Goal: Information Seeking & Learning: Learn about a topic

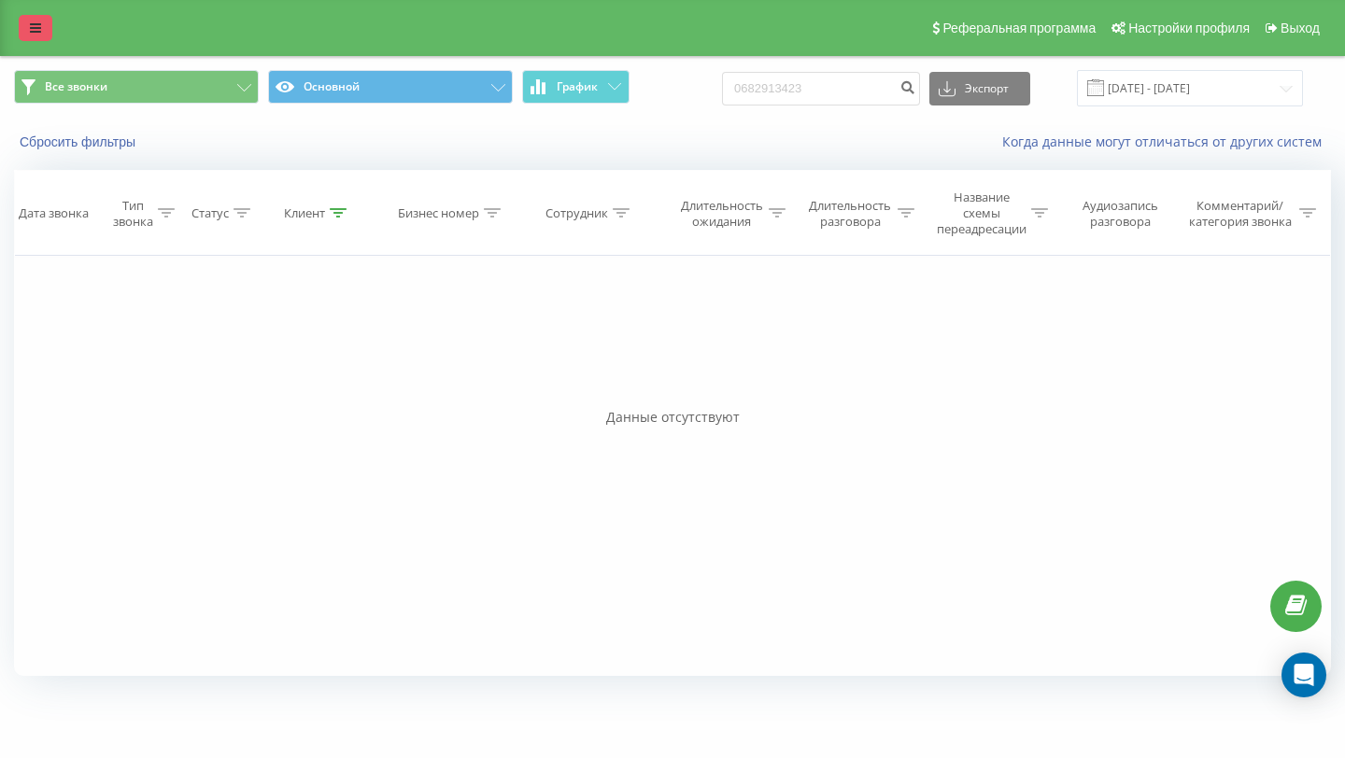
click at [27, 30] on link at bounding box center [36, 28] width 34 height 26
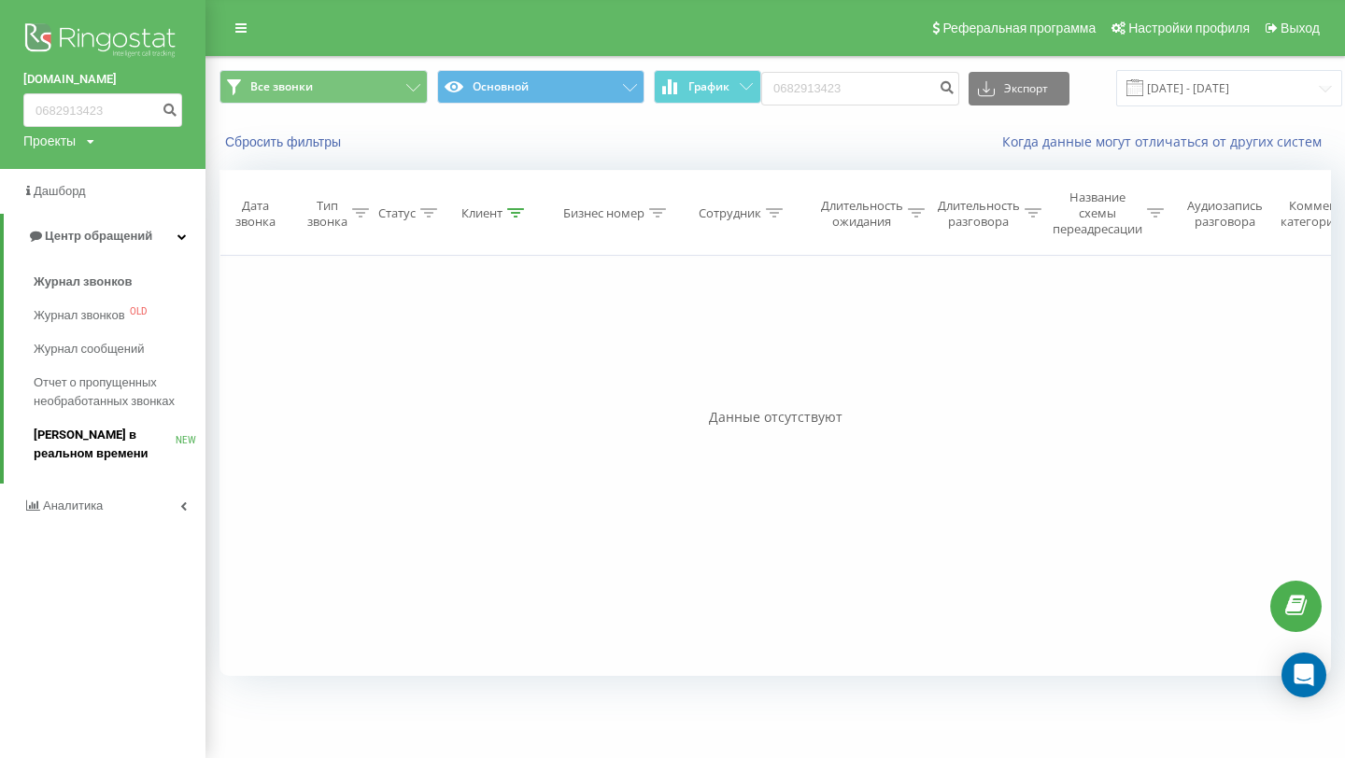
click at [99, 427] on span "[PERSON_NAME] в реальном времени" at bounding box center [105, 444] width 142 height 37
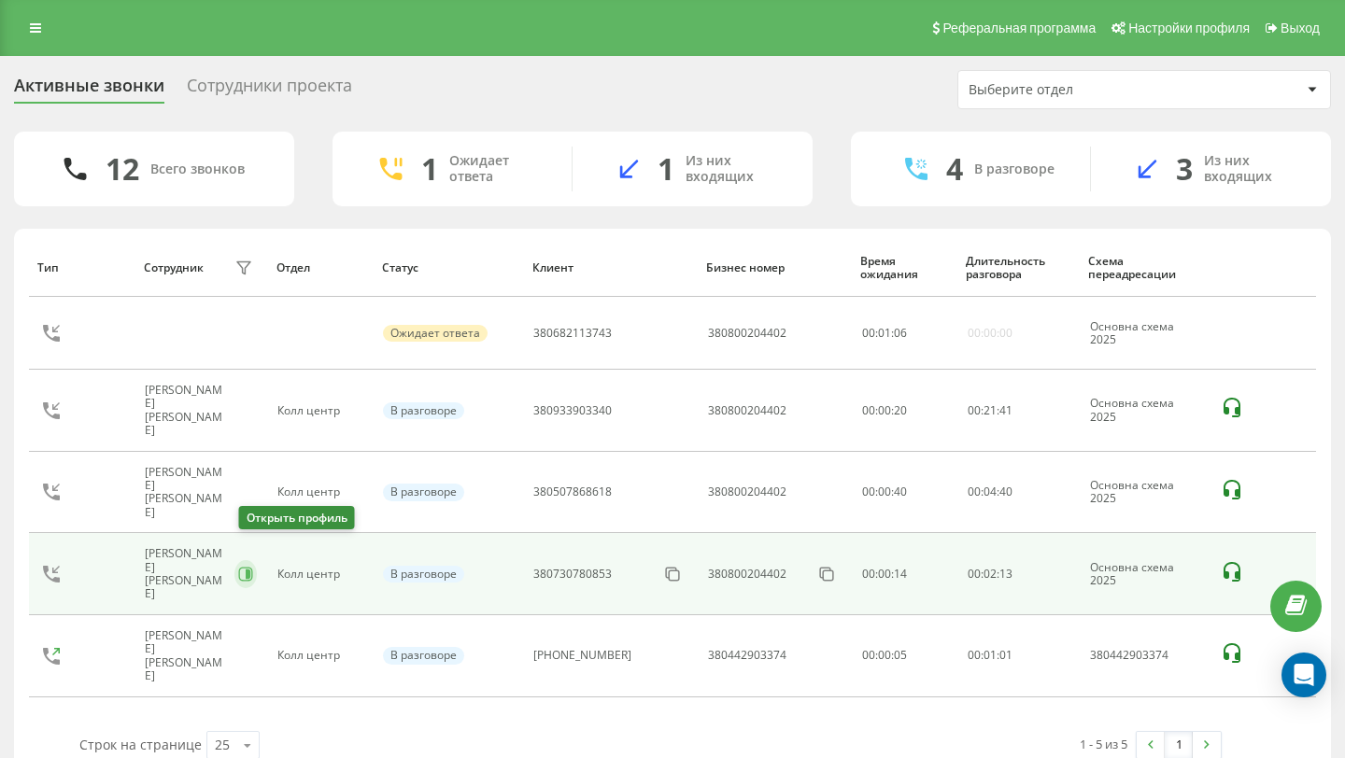
click at [253, 567] on icon at bounding box center [245, 574] width 15 height 15
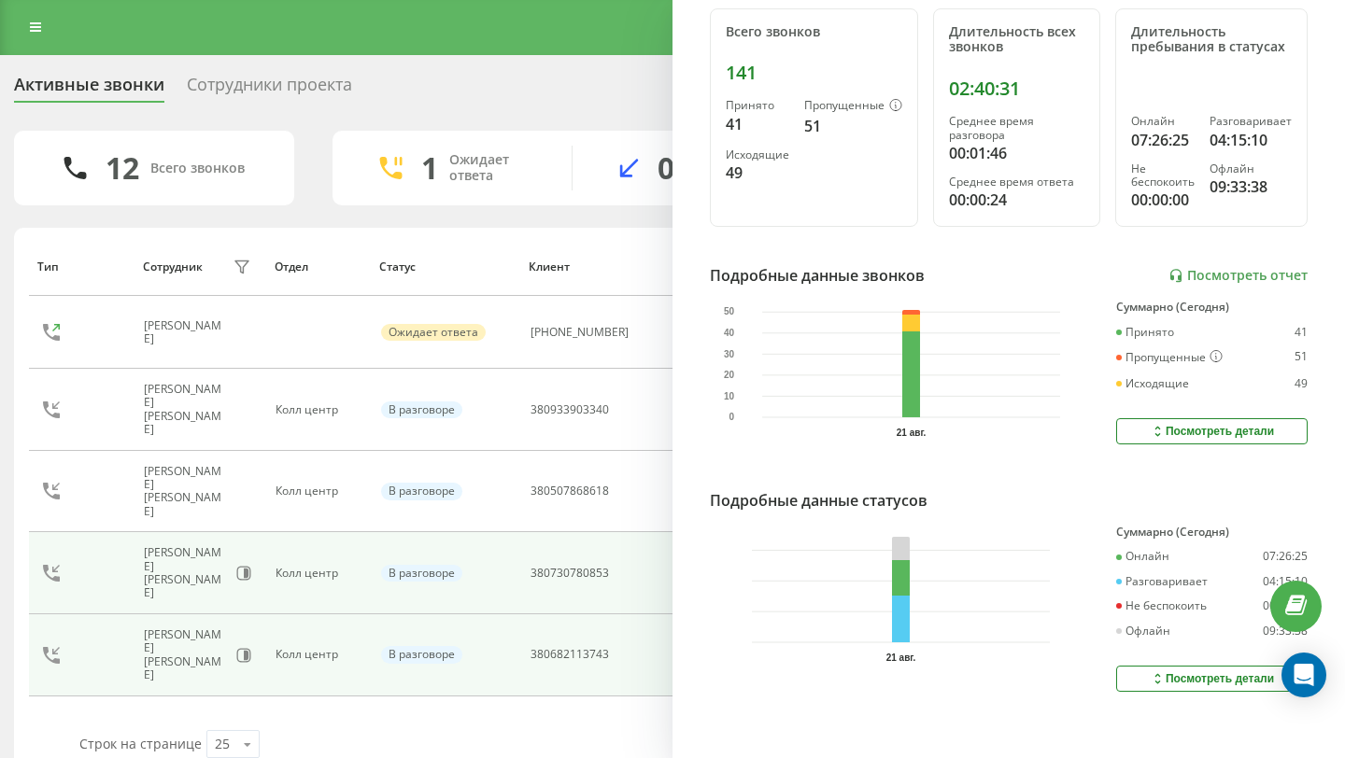
scroll to position [267, 0]
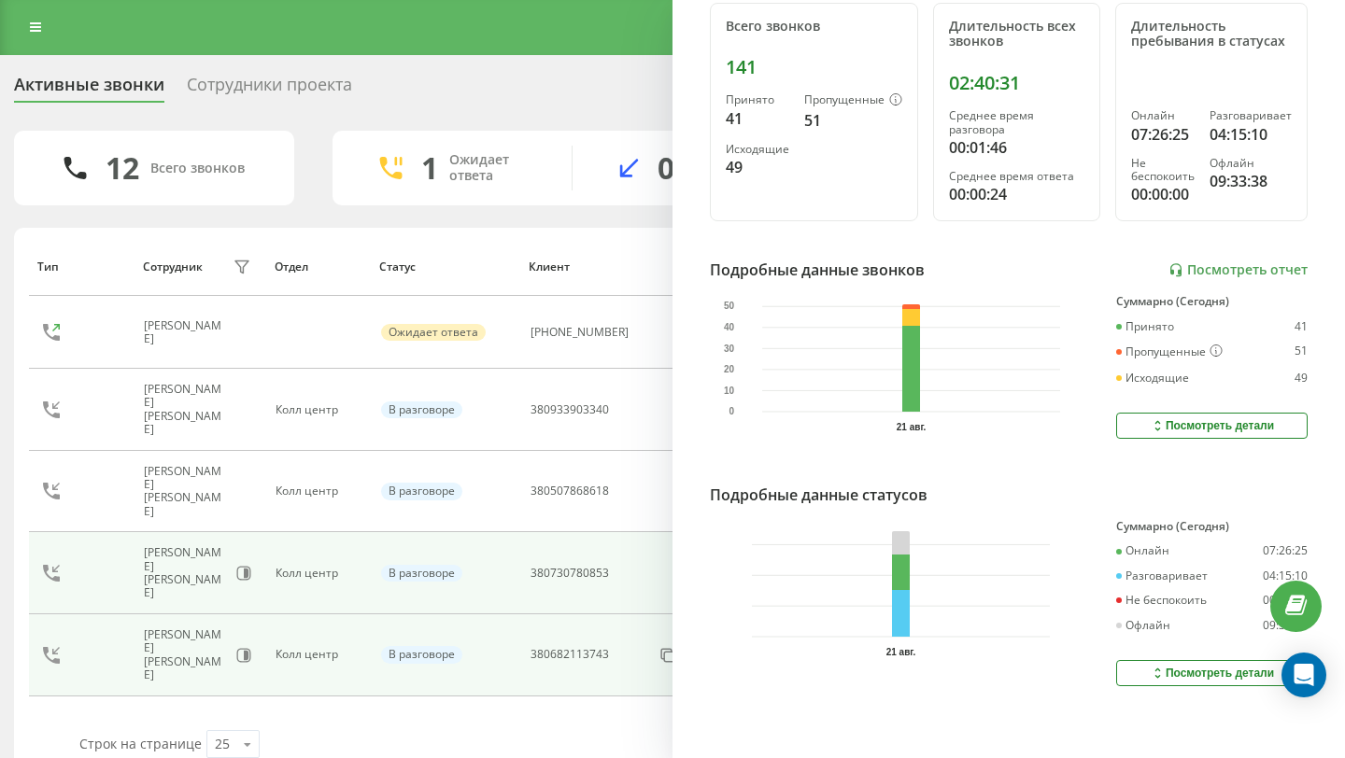
click at [240, 614] on td "Сауляк Грушевский Всеволод" at bounding box center [200, 655] width 132 height 82
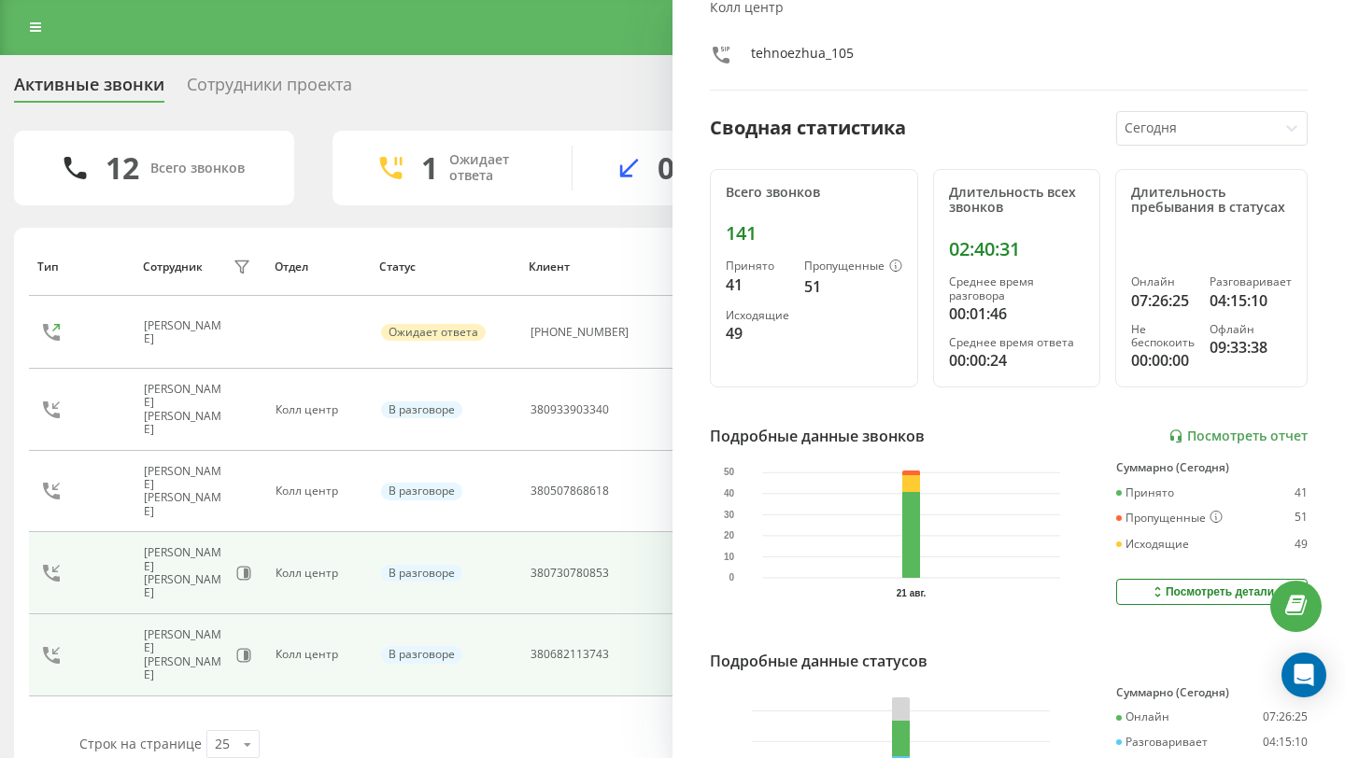
scroll to position [0, 0]
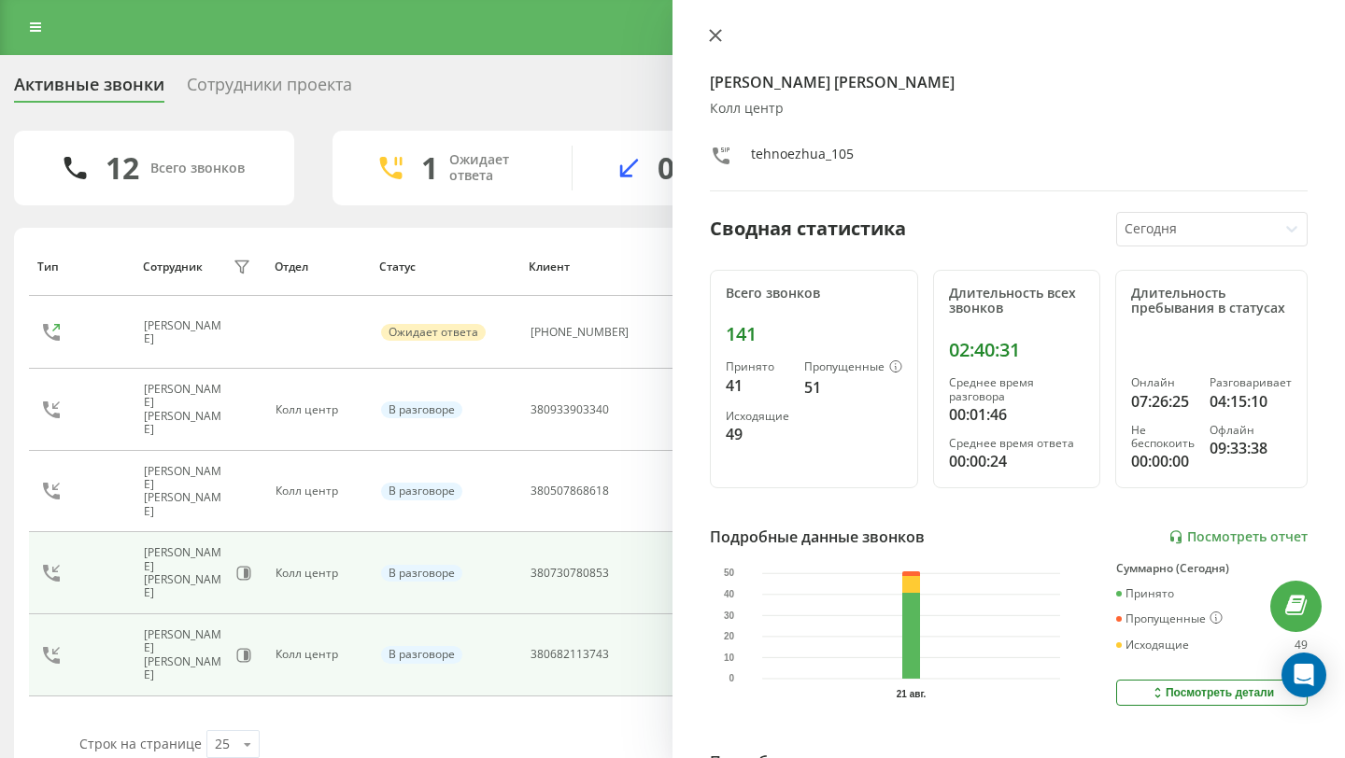
click at [711, 29] on icon at bounding box center [715, 35] width 13 height 13
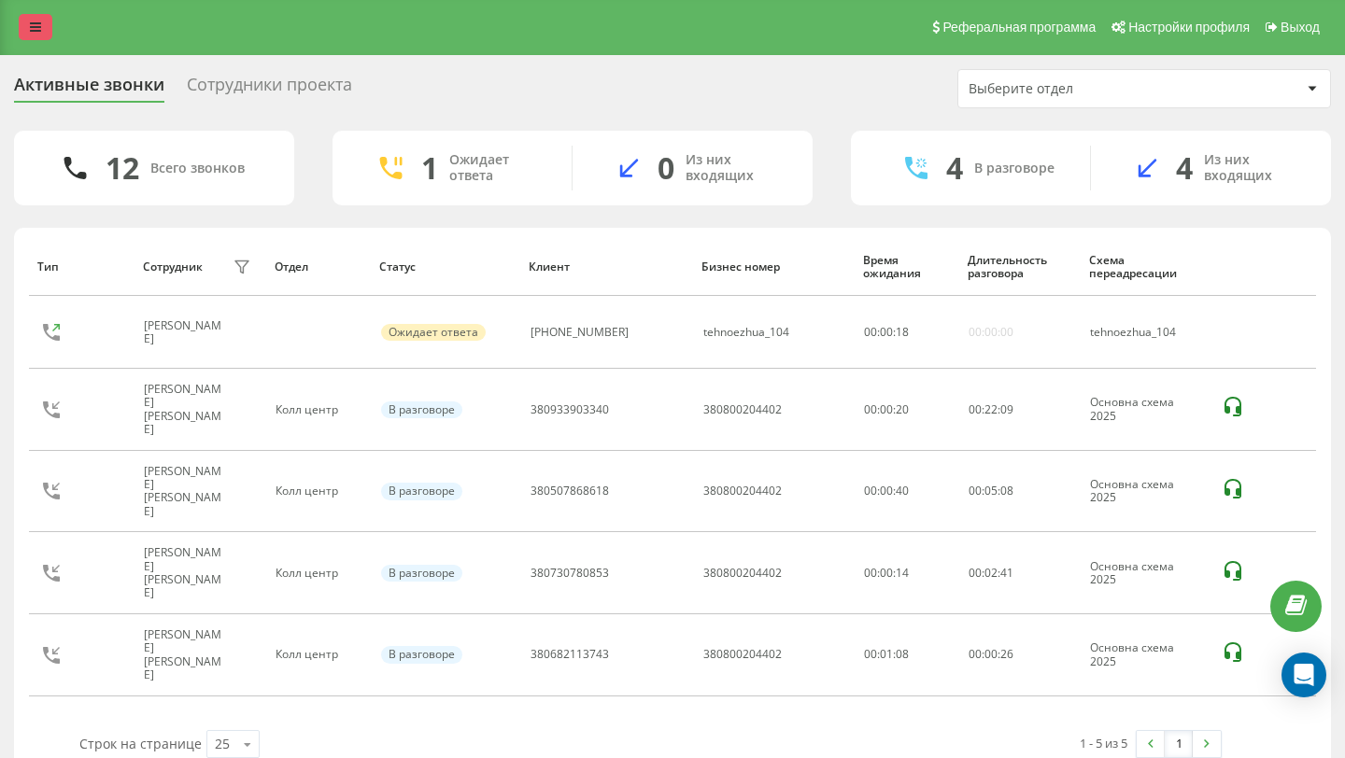
click at [36, 21] on icon at bounding box center [35, 27] width 11 height 13
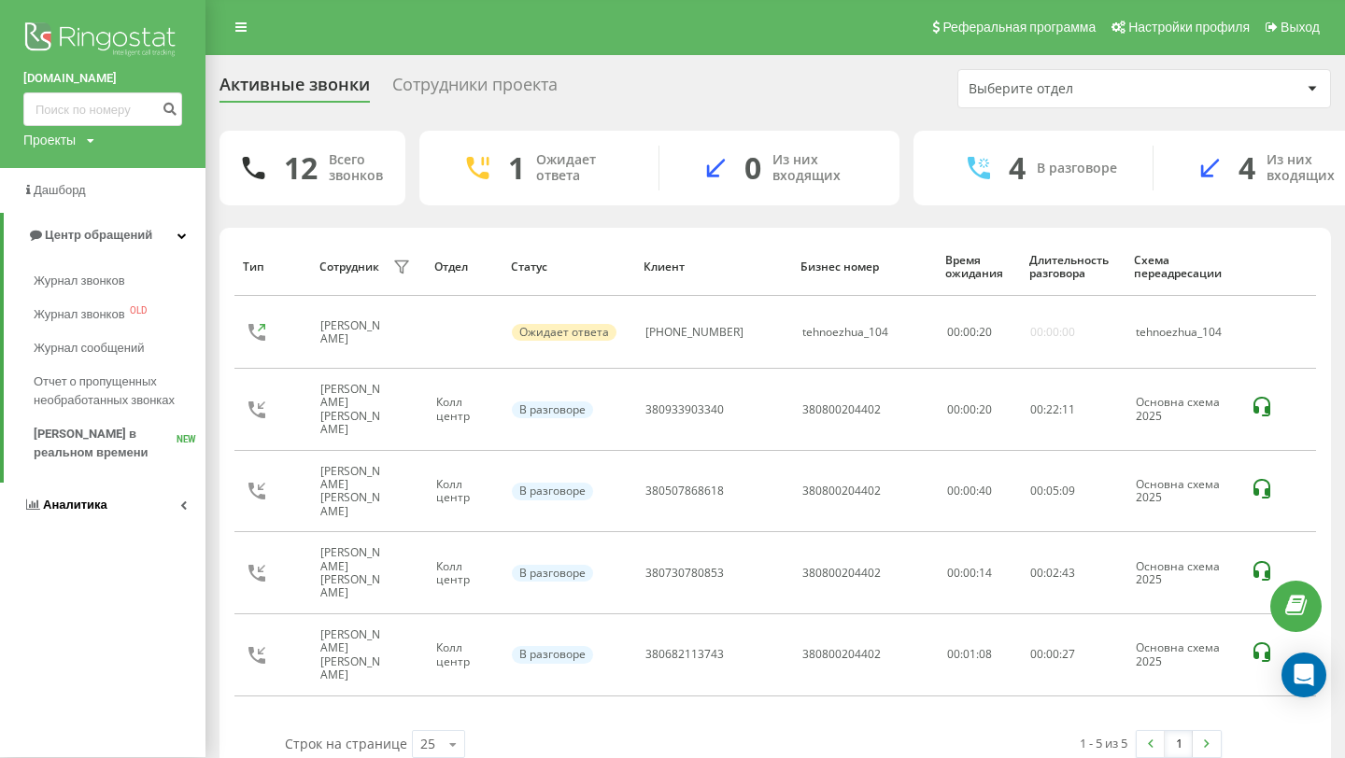
click at [54, 520] on link "Аналитика" at bounding box center [102, 505] width 205 height 45
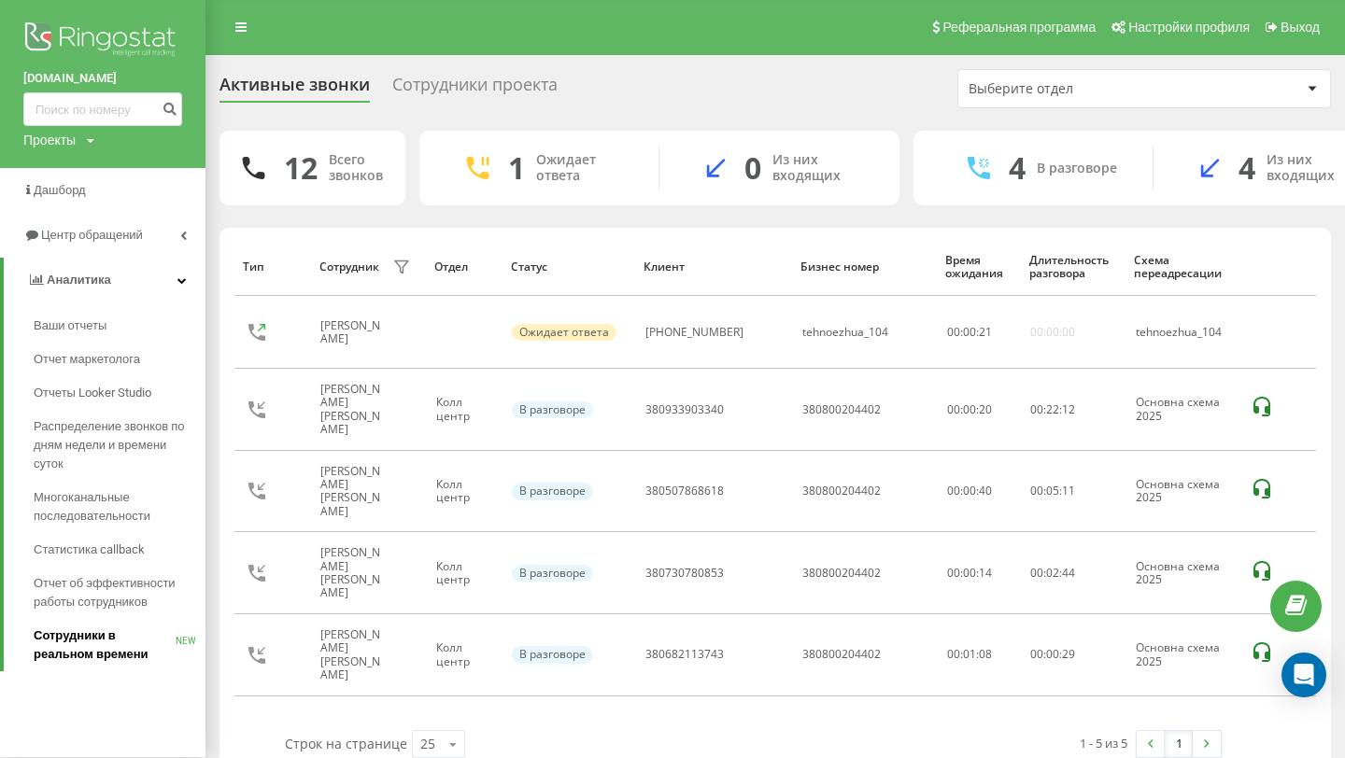
click at [61, 633] on span "Сотрудники в реальном времени" at bounding box center [105, 645] width 142 height 37
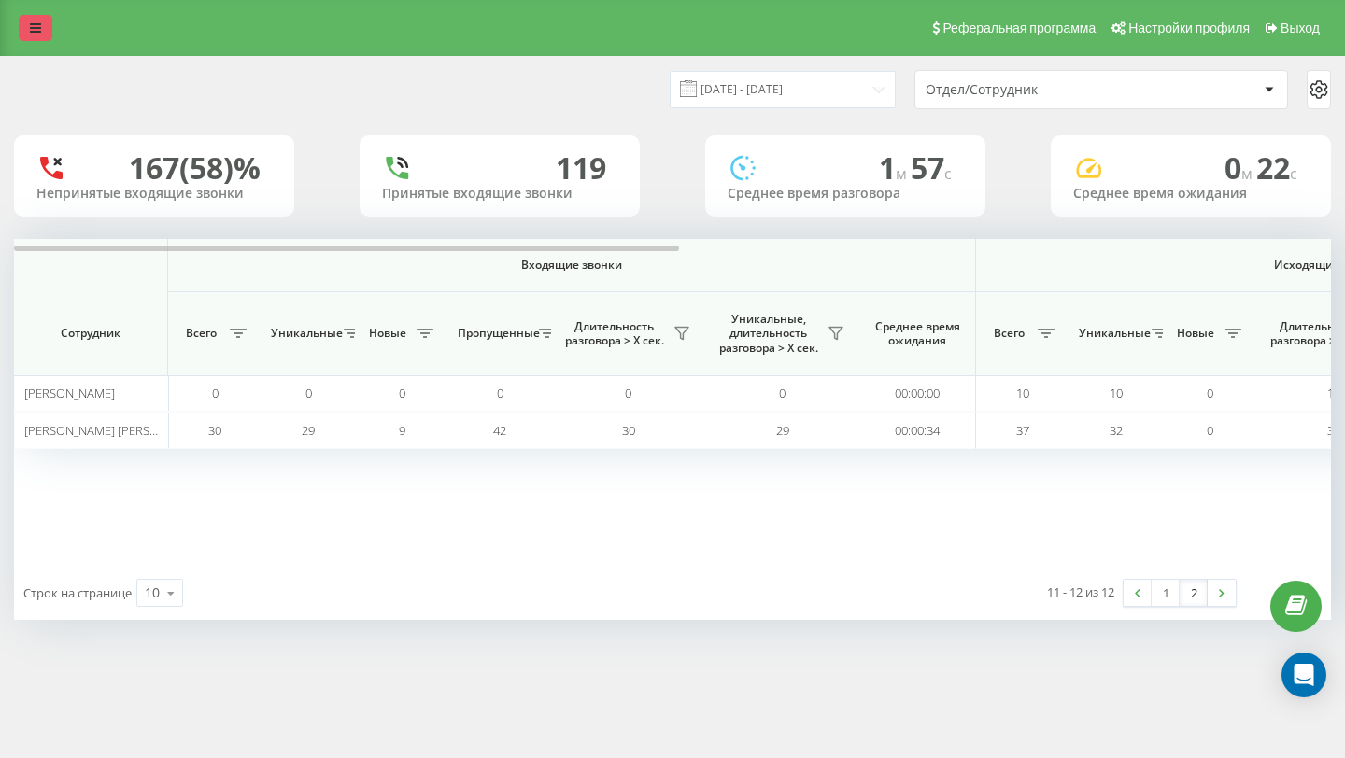
click at [35, 34] on icon at bounding box center [35, 27] width 11 height 13
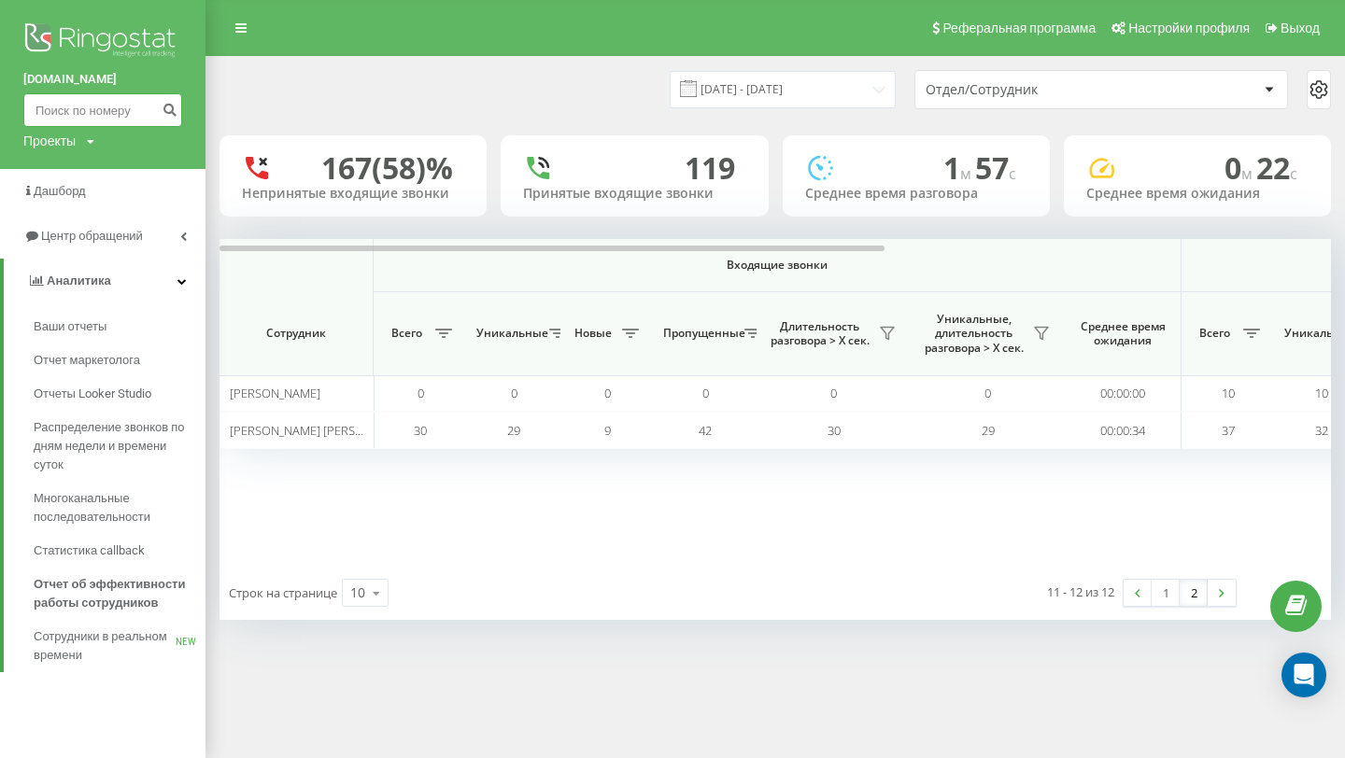
click at [110, 111] on input at bounding box center [102, 110] width 159 height 34
paste input "380637275667"
type input "380637275667"
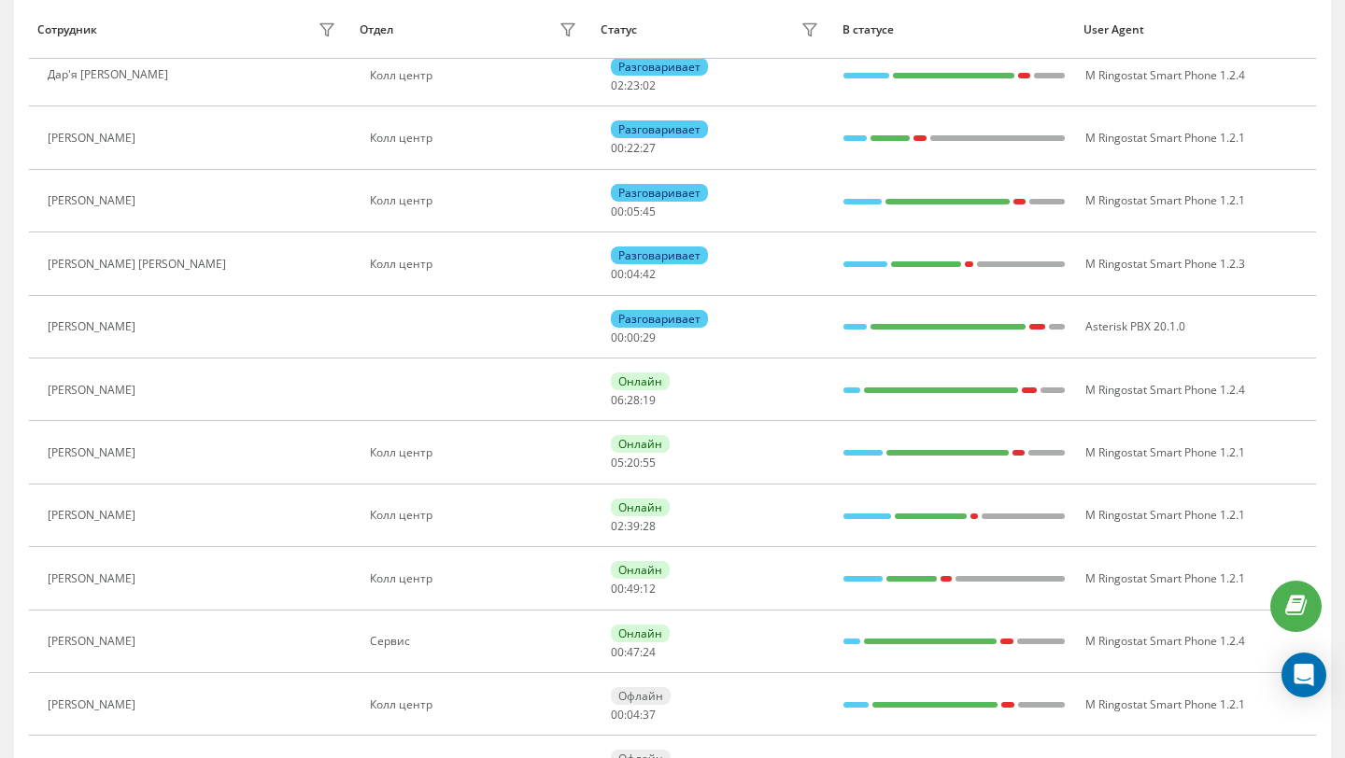
scroll to position [282, 0]
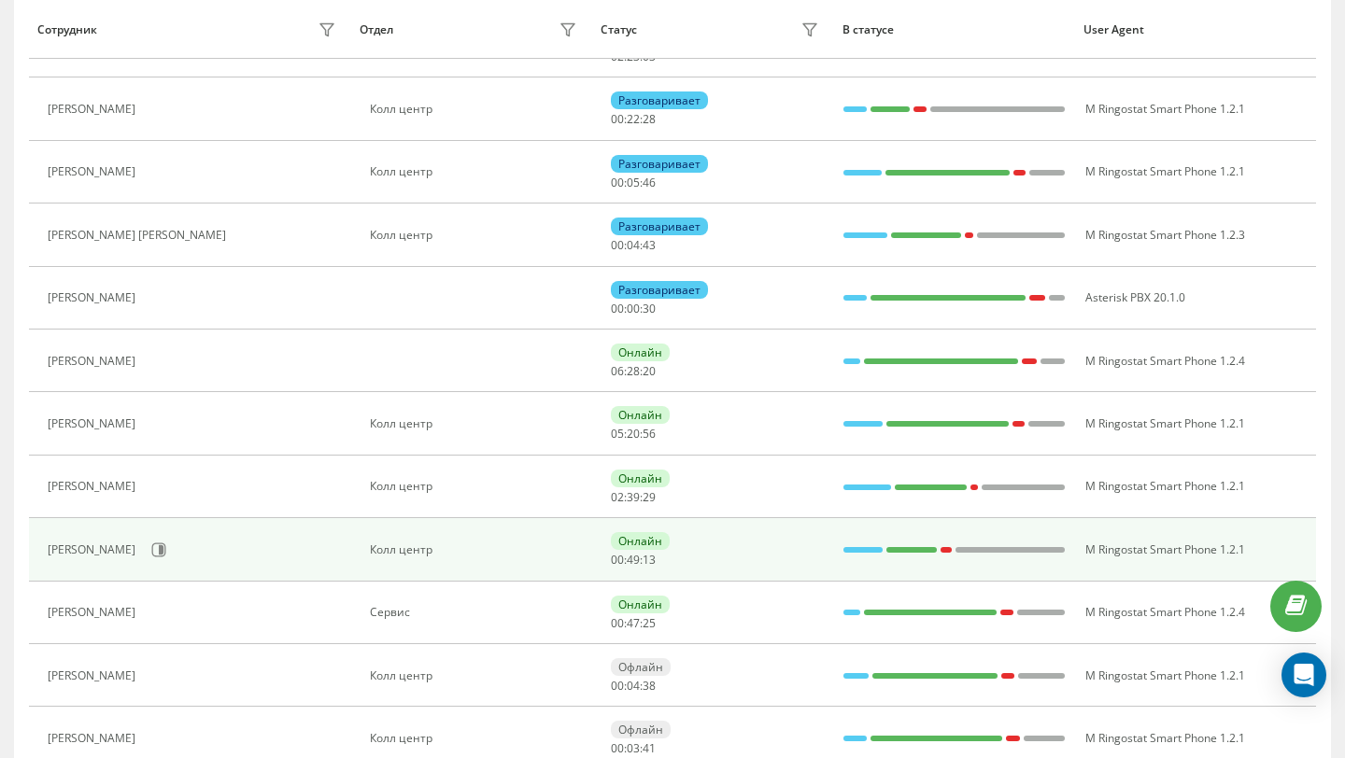
click at [605, 563] on td "Онлайн 00 : 49 : 13" at bounding box center [712, 549] width 241 height 63
click at [163, 547] on icon at bounding box center [161, 549] width 5 height 9
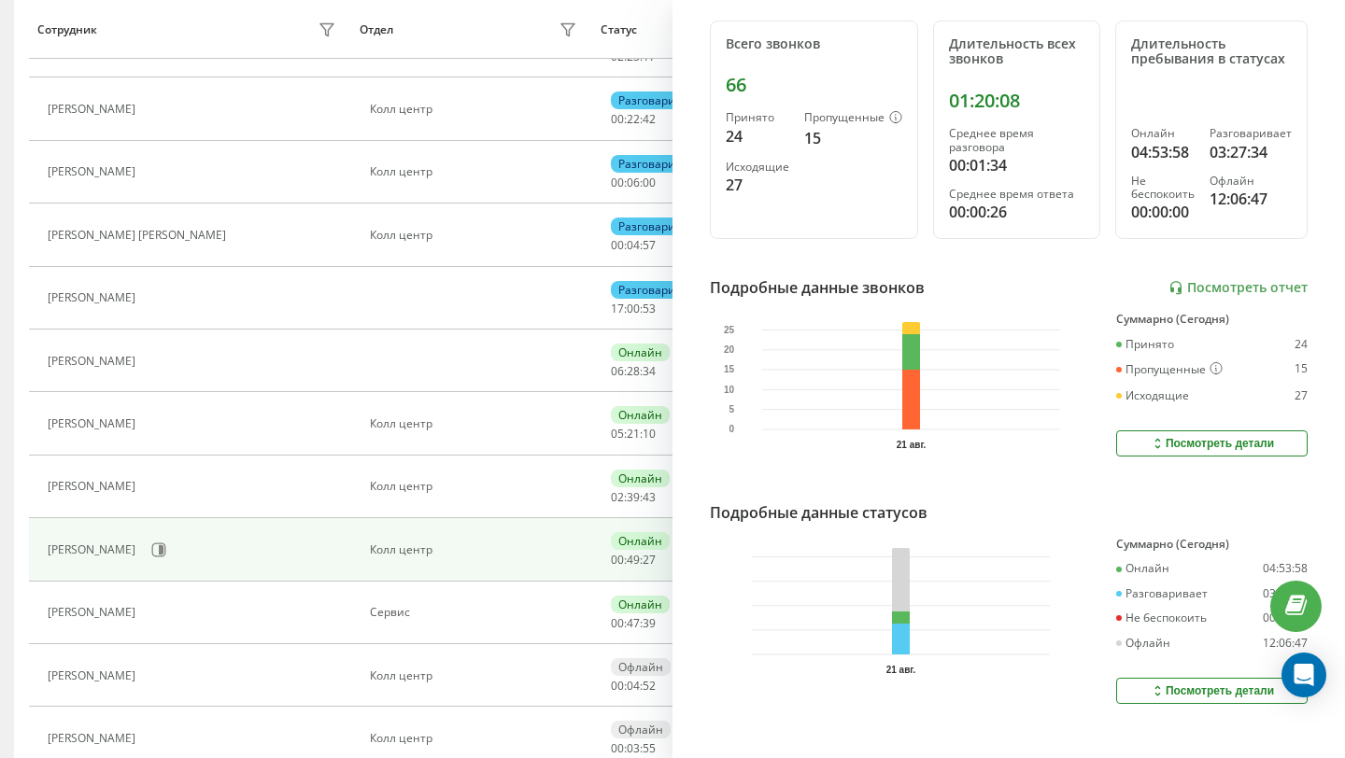
scroll to position [267, 0]
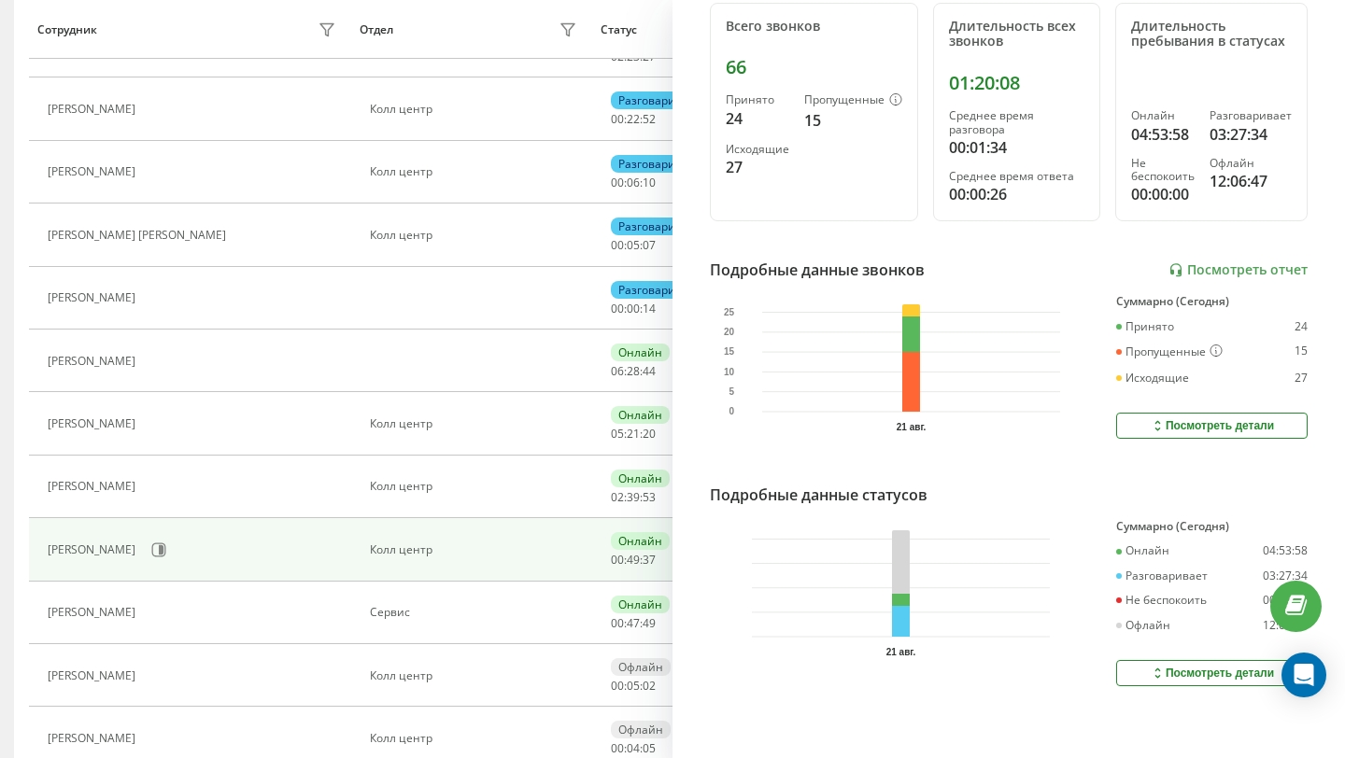
click at [1185, 677] on div "Посмотреть детали" at bounding box center [1211, 673] width 124 height 15
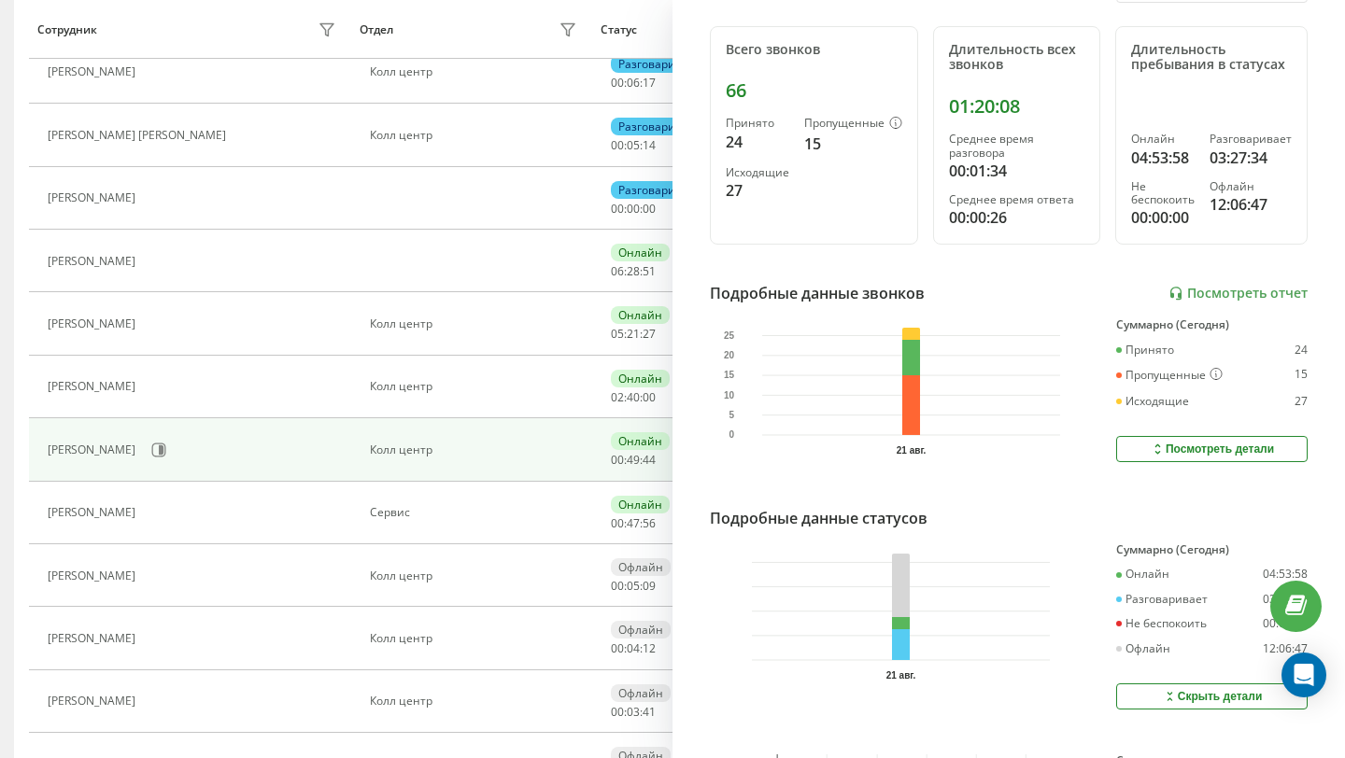
scroll to position [0, 0]
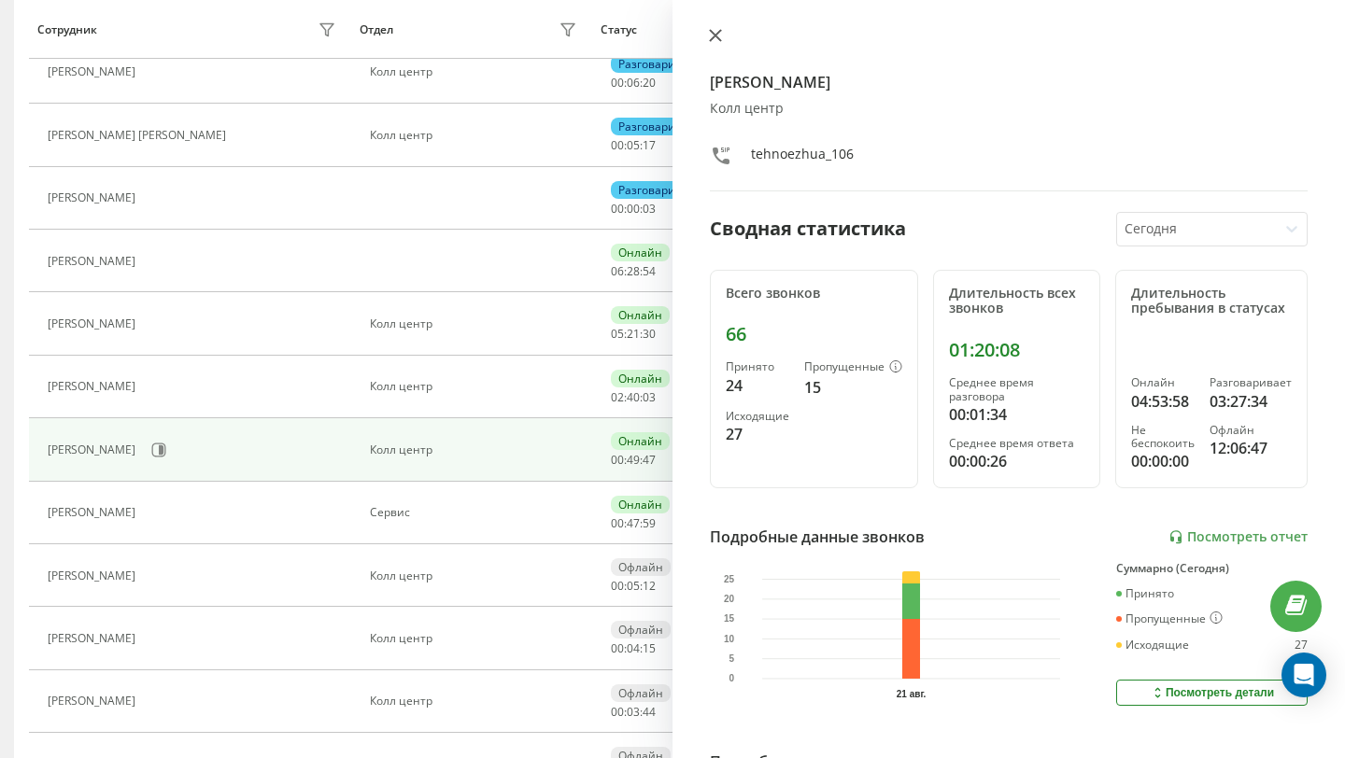
click at [711, 32] on icon at bounding box center [715, 35] width 11 height 11
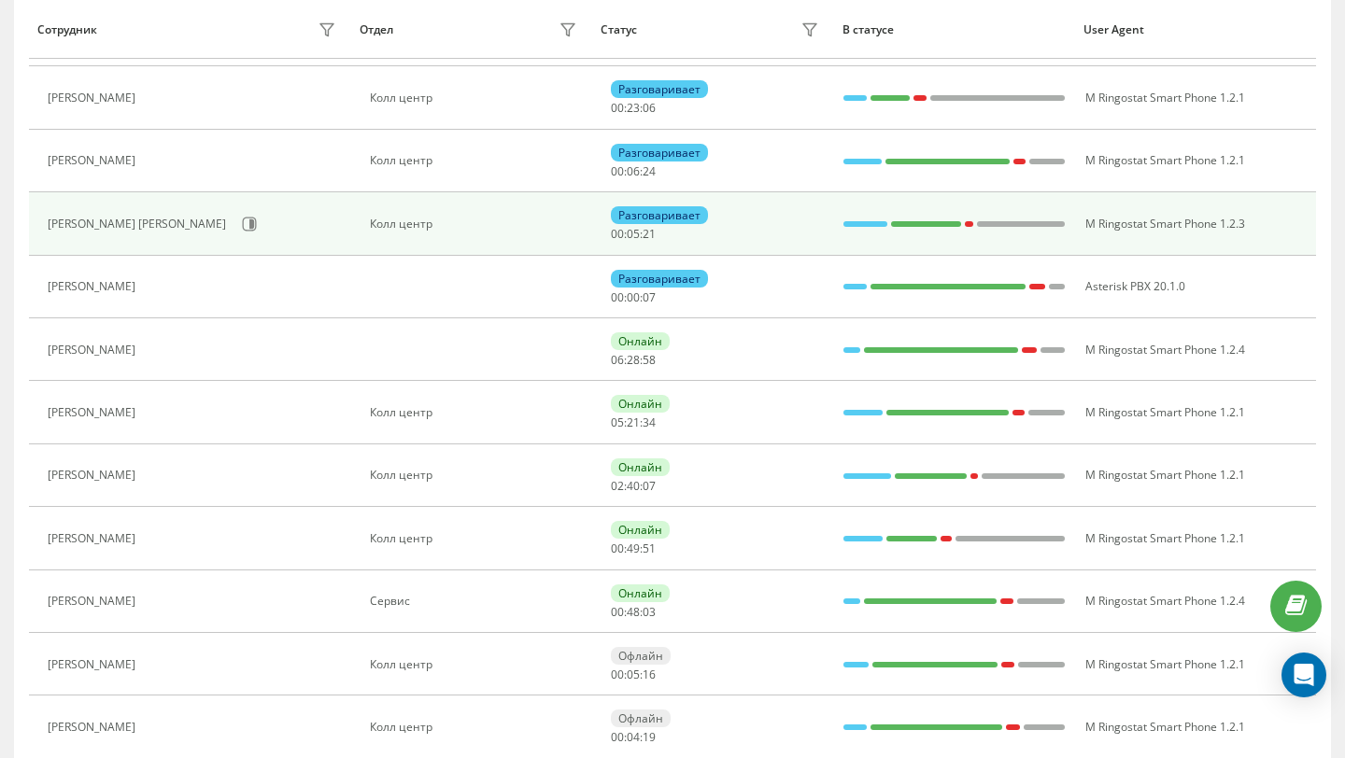
scroll to position [283, 0]
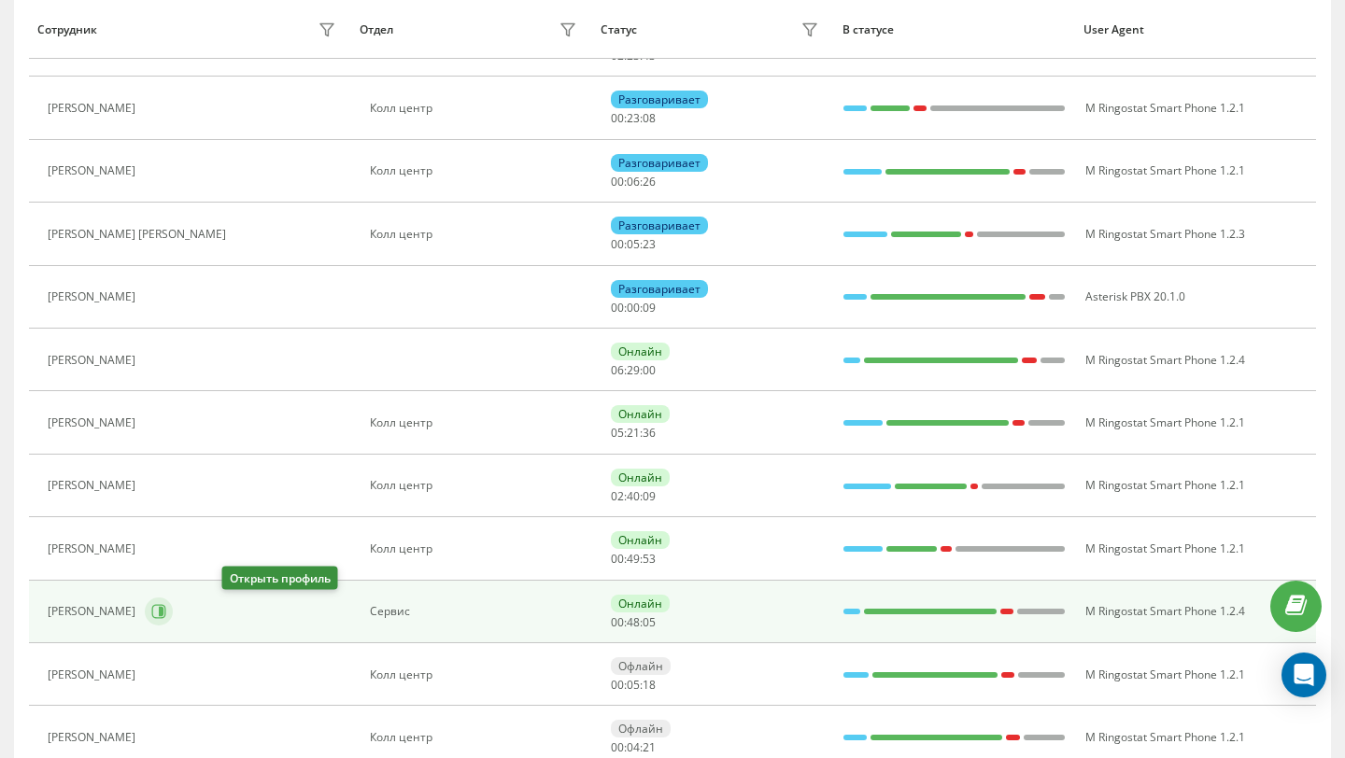
click at [166, 607] on icon at bounding box center [159, 612] width 14 height 14
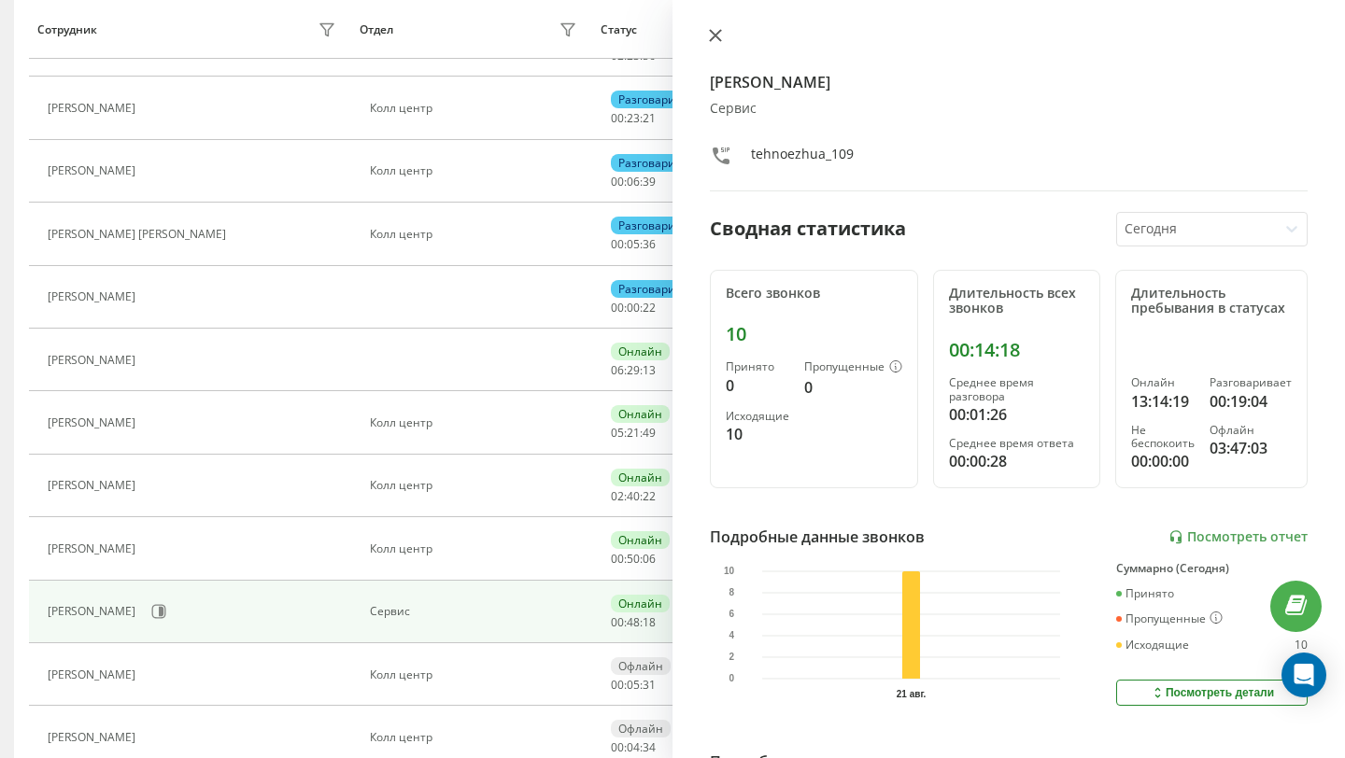
click at [714, 39] on icon at bounding box center [715, 35] width 13 height 13
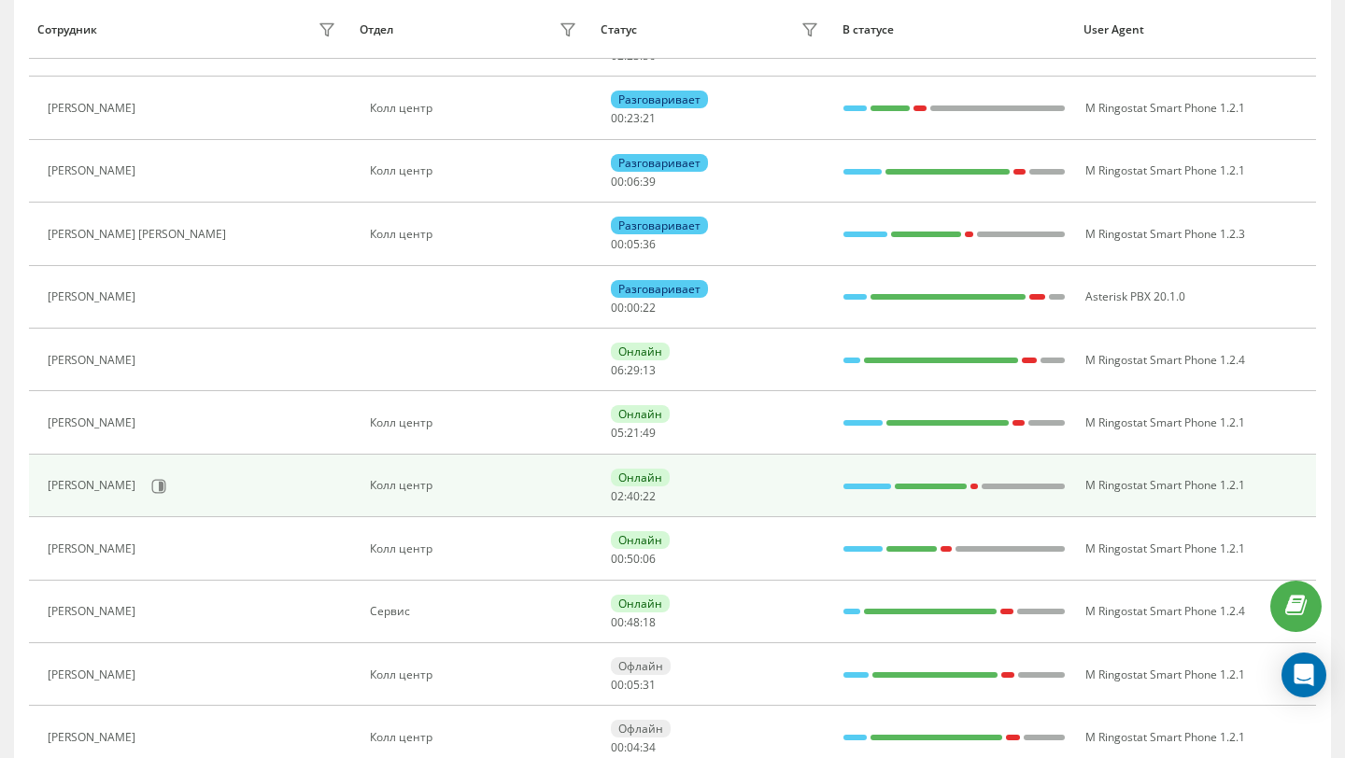
scroll to position [741, 0]
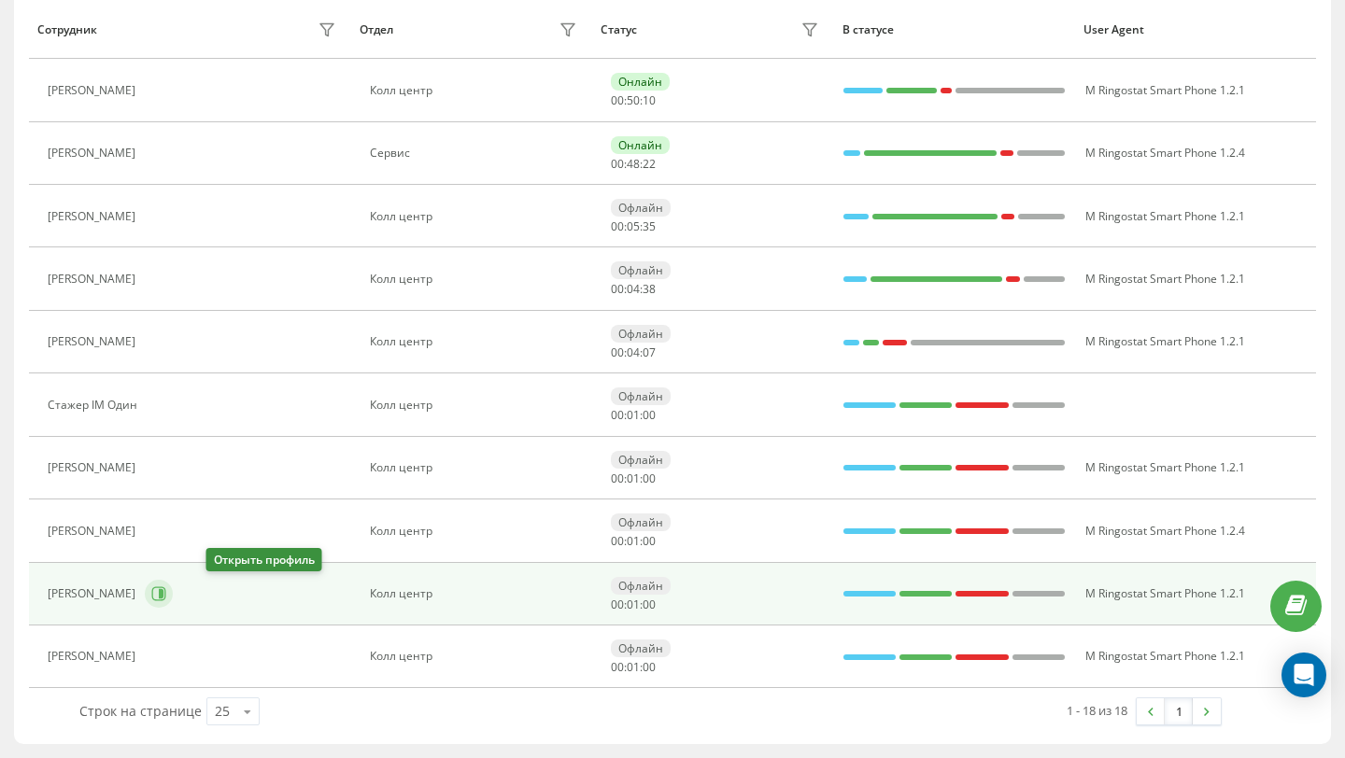
click at [163, 598] on icon at bounding box center [161, 593] width 5 height 9
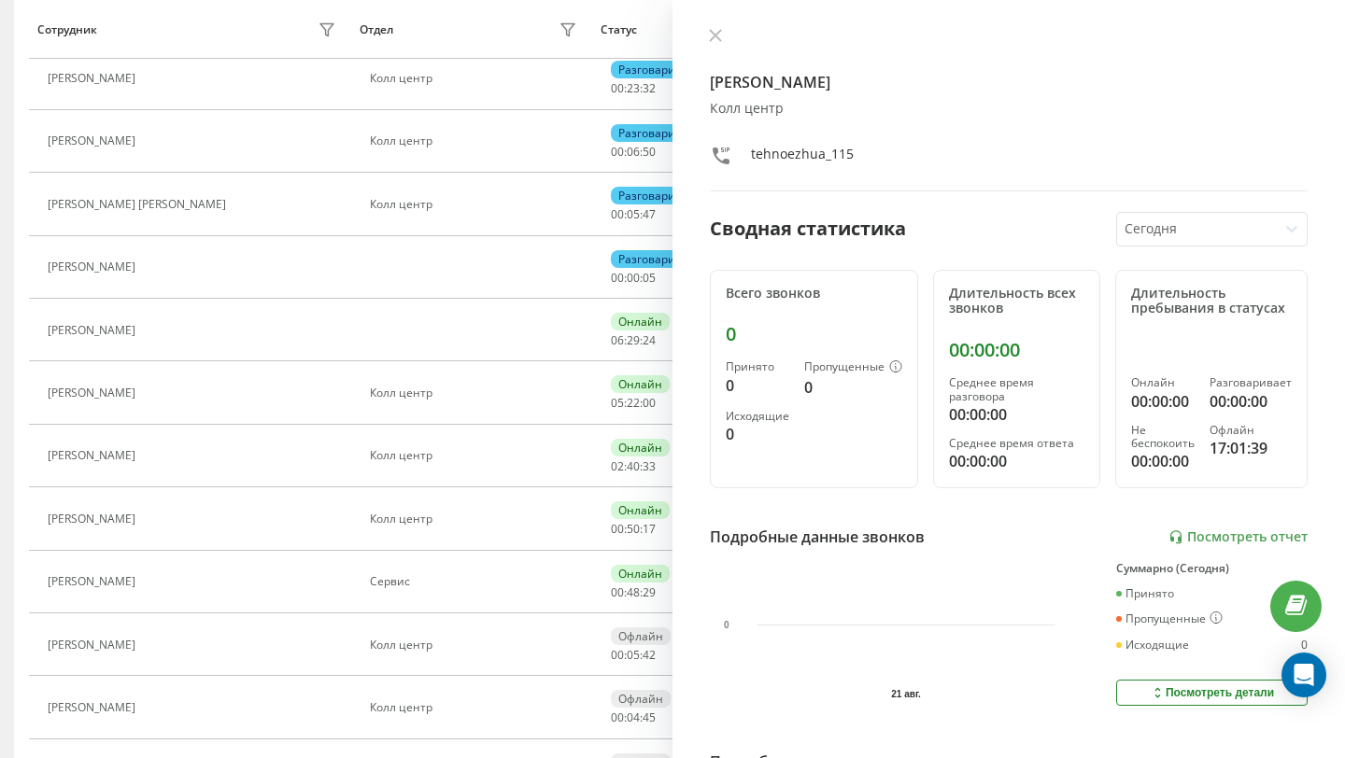
click at [721, 48] on div "[PERSON_NAME] центр tehnoezhua_115" at bounding box center [1009, 109] width 598 height 163
click at [697, 32] on div "[PERSON_NAME] центр tehnoezhua_115 Сводная статистика Сегодня Всего звонков 0 П…" at bounding box center [1008, 379] width 672 height 758
click at [722, 33] on button at bounding box center [715, 37] width 24 height 18
